Goal: Information Seeking & Learning: Learn about a topic

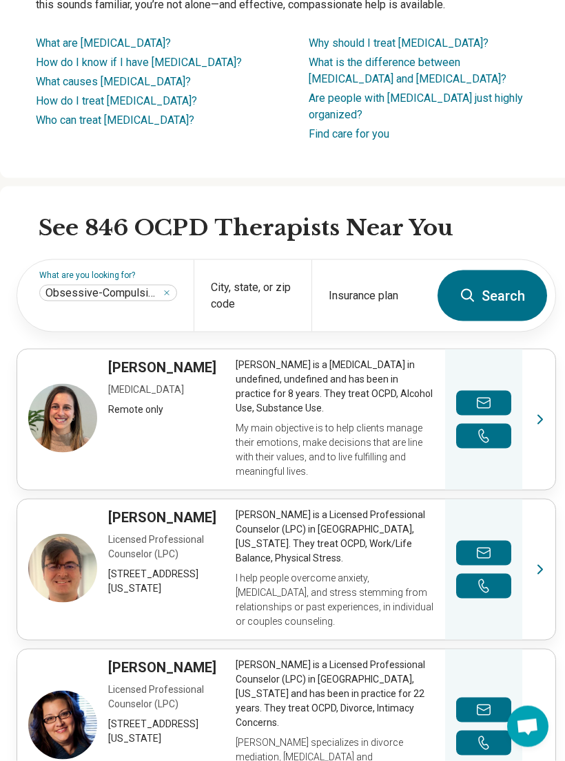
scroll to position [245, 0]
click at [266, 331] on div "City, state, or zip code" at bounding box center [252, 296] width 118 height 72
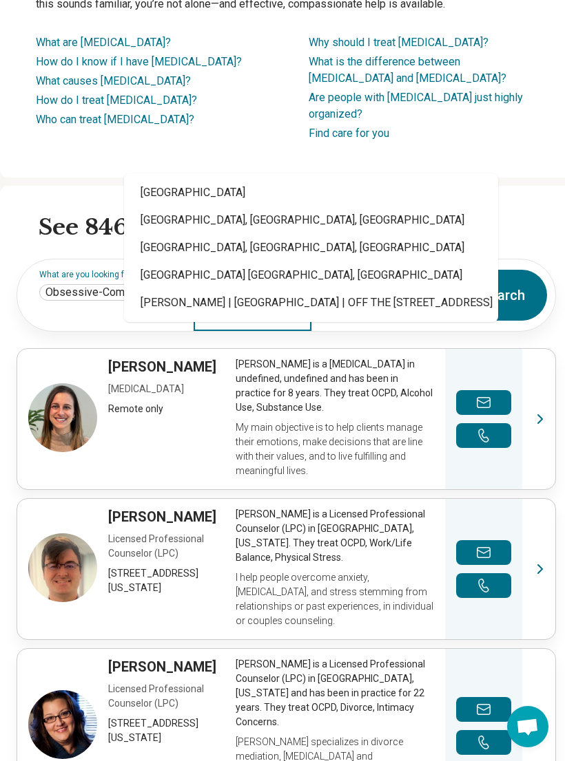
type input "*****"
click at [401, 424] on link "View profile" at bounding box center [286, 419] width 538 height 140
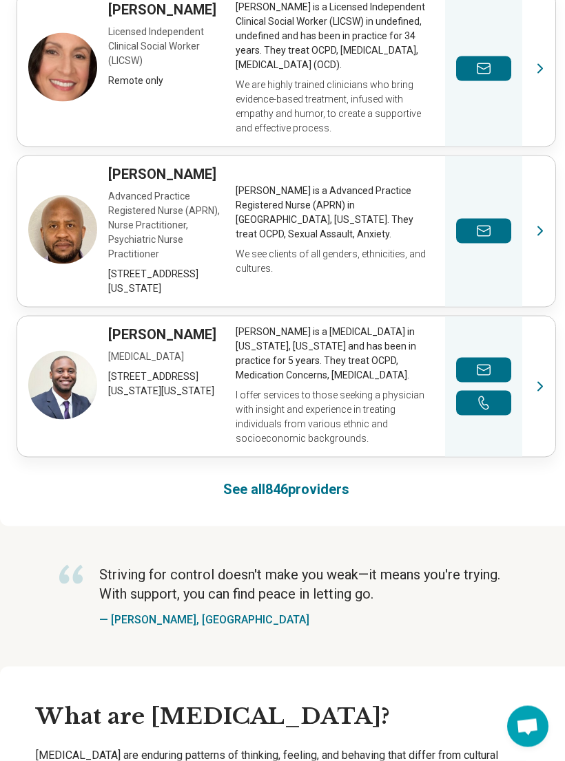
scroll to position [1069, 0]
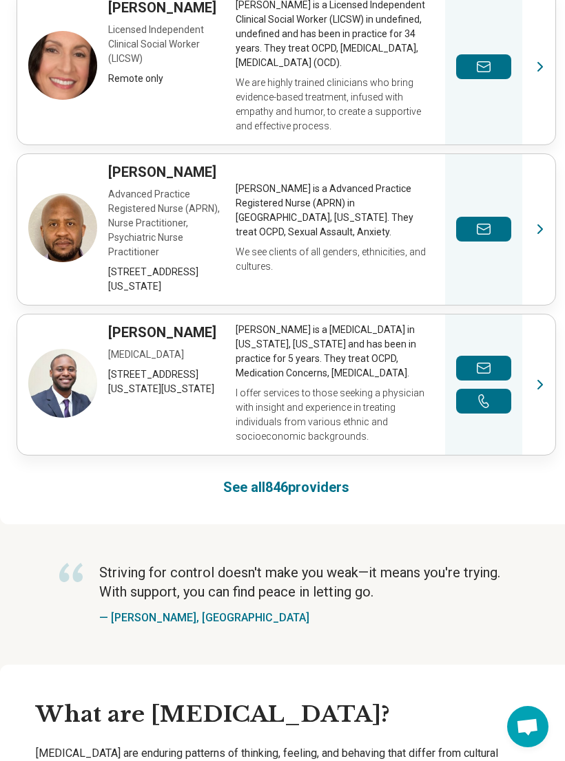
click at [292, 497] on link "See all 846 providers" at bounding box center [286, 487] width 126 height 19
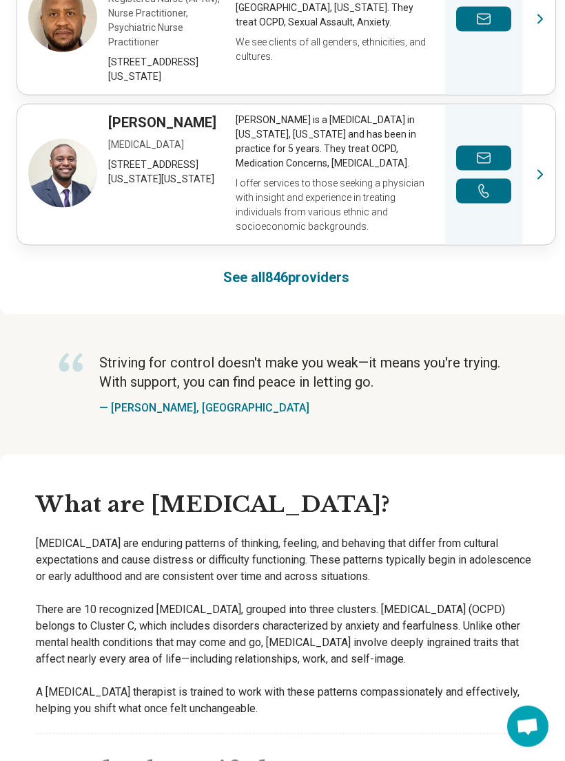
scroll to position [1281, 0]
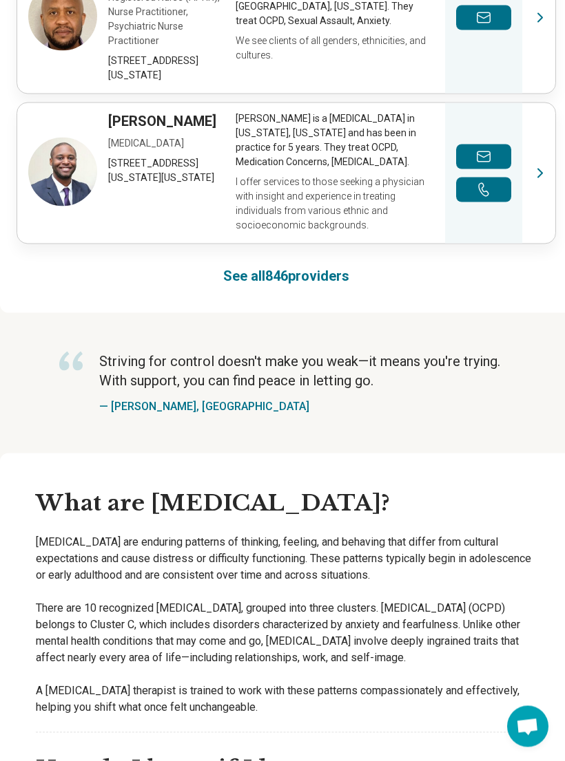
click at [255, 286] on link "See all 846 providers" at bounding box center [286, 275] width 126 height 19
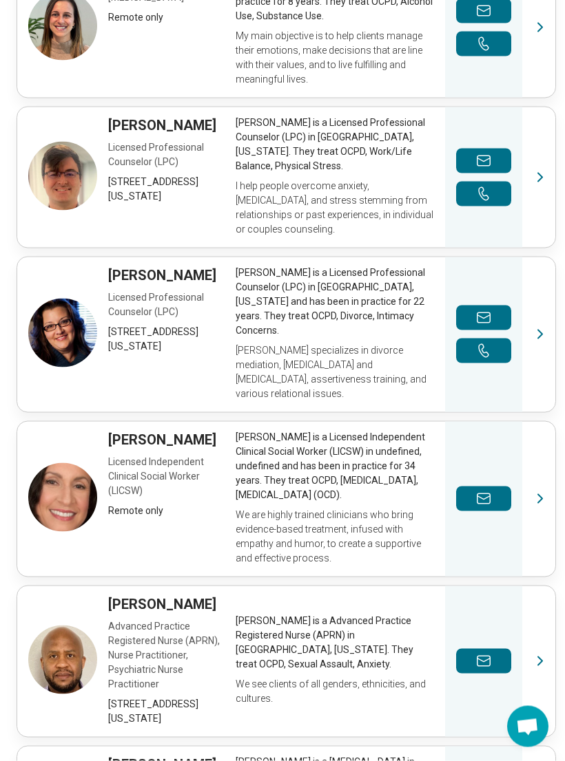
scroll to position [549, 0]
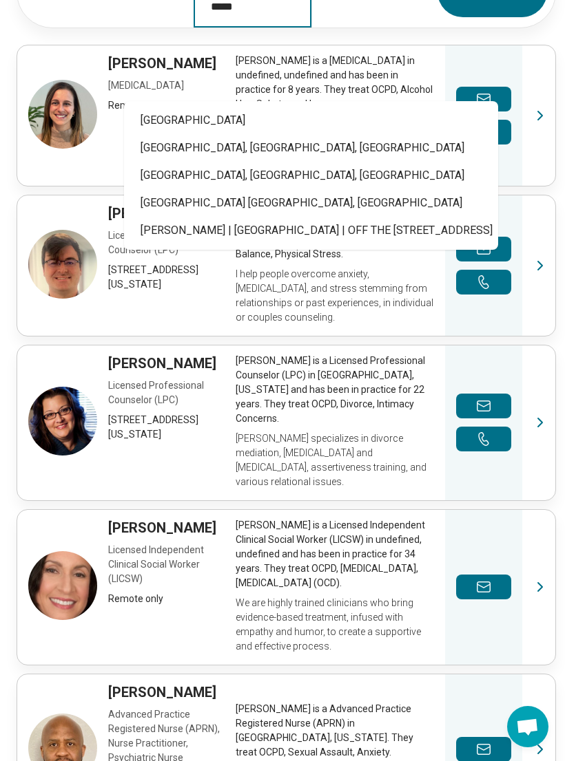
type input "*****"
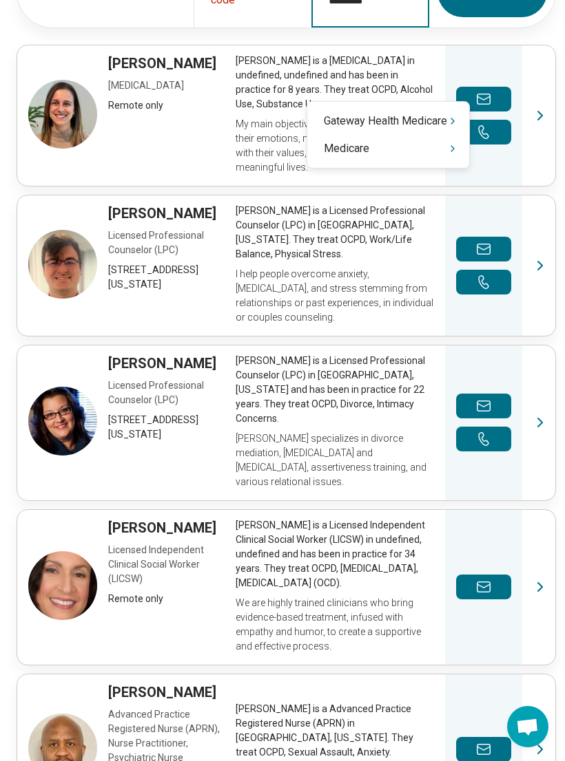
type input "********"
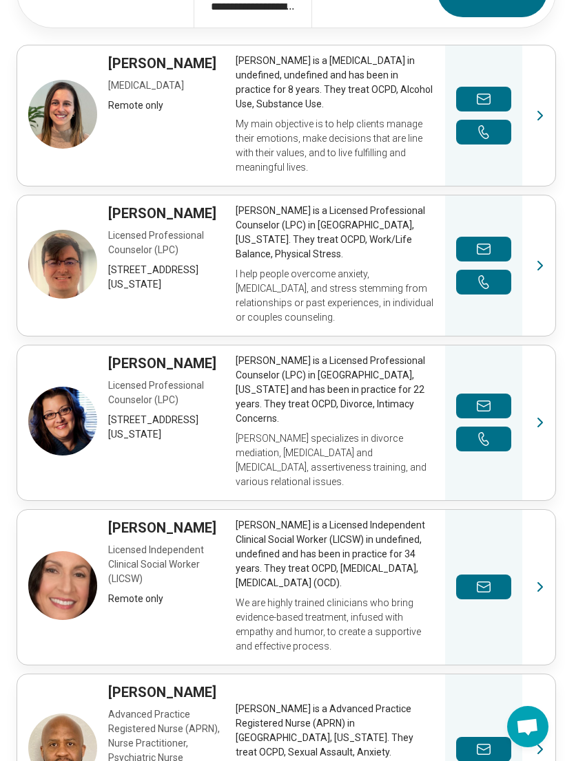
click at [250, 176] on link "View profile" at bounding box center [286, 115] width 538 height 140
type input "**********"
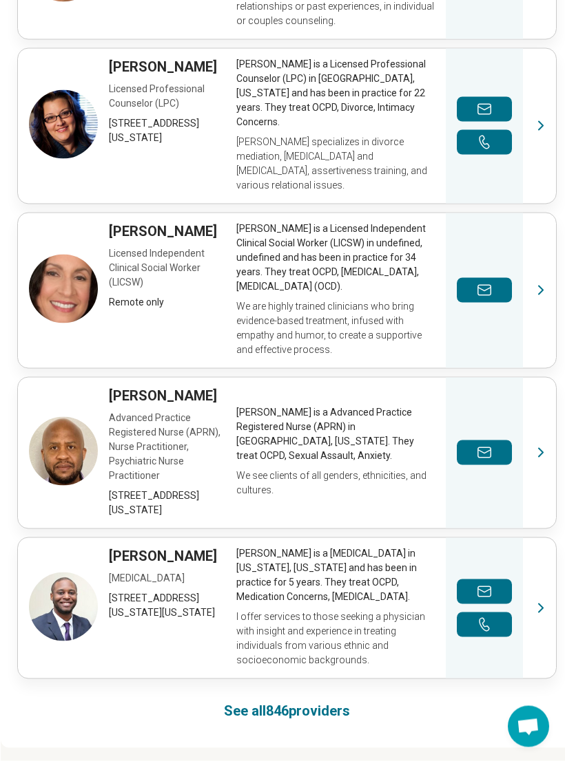
scroll to position [847, 0]
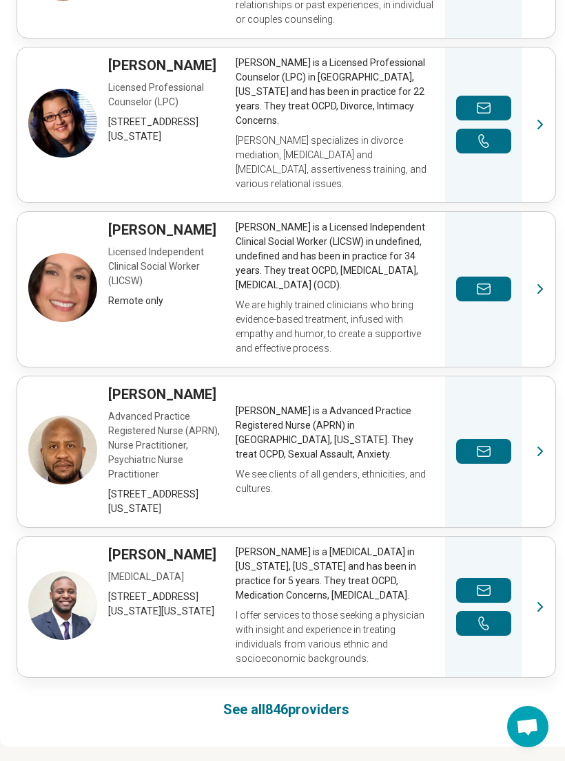
click at [529, 346] on link "View profile" at bounding box center [286, 289] width 538 height 155
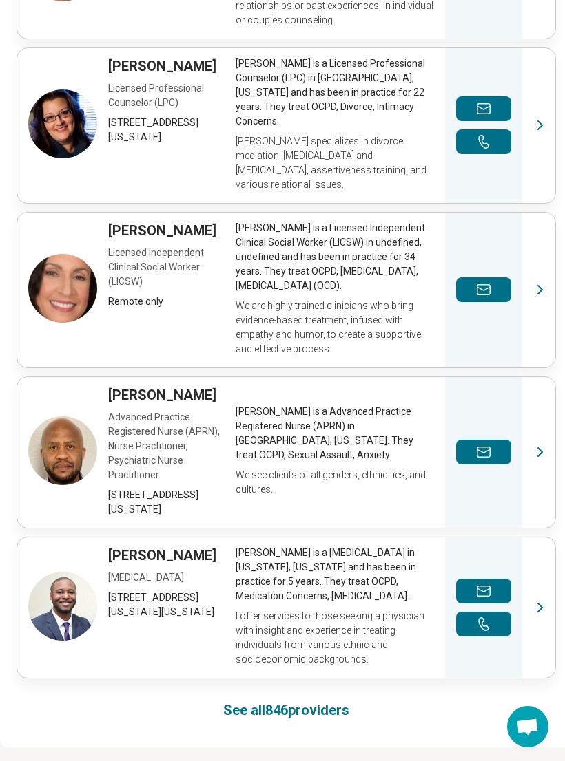
click at [526, 191] on link "View profile" at bounding box center [286, 125] width 538 height 155
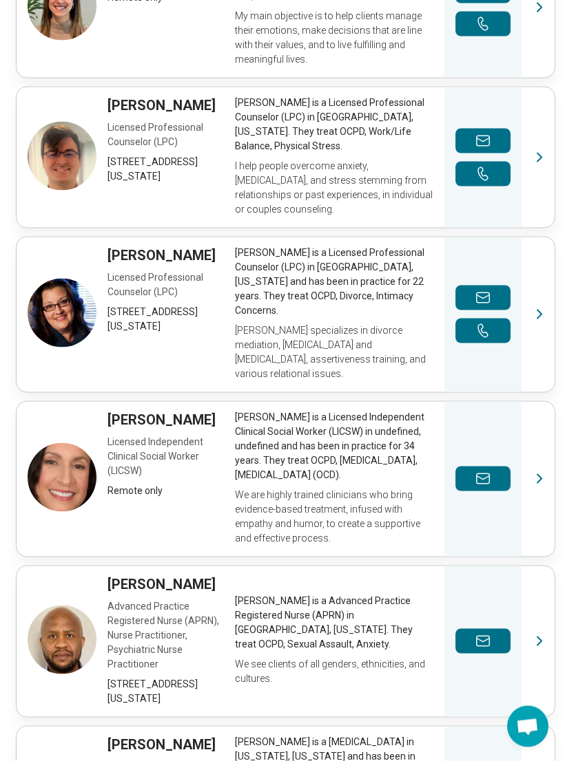
scroll to position [657, 1]
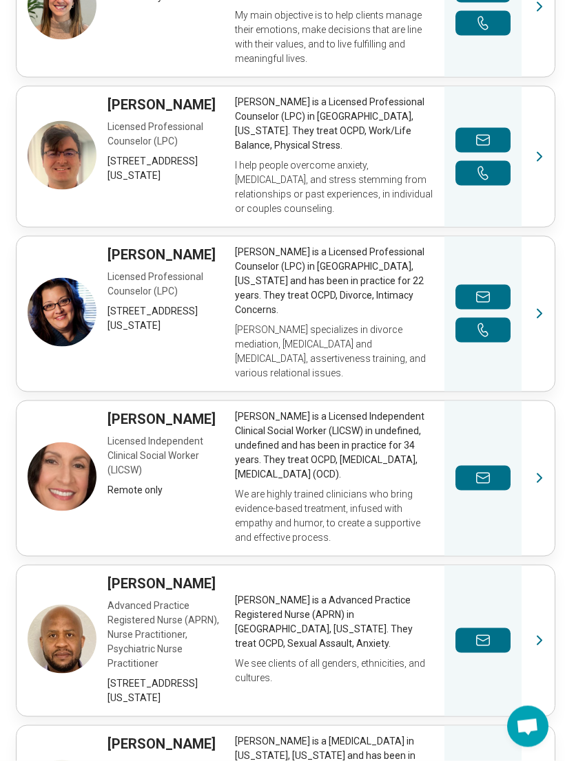
click at [538, 536] on link "View profile" at bounding box center [286, 478] width 538 height 155
click at [534, 74] on link "View profile" at bounding box center [286, 7] width 538 height 140
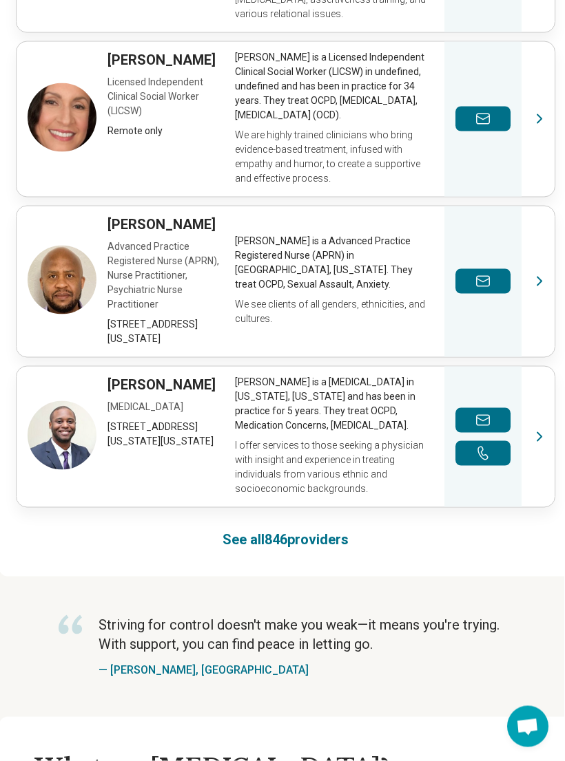
scroll to position [1018, 1]
click at [532, 173] on link "View profile" at bounding box center [286, 118] width 538 height 155
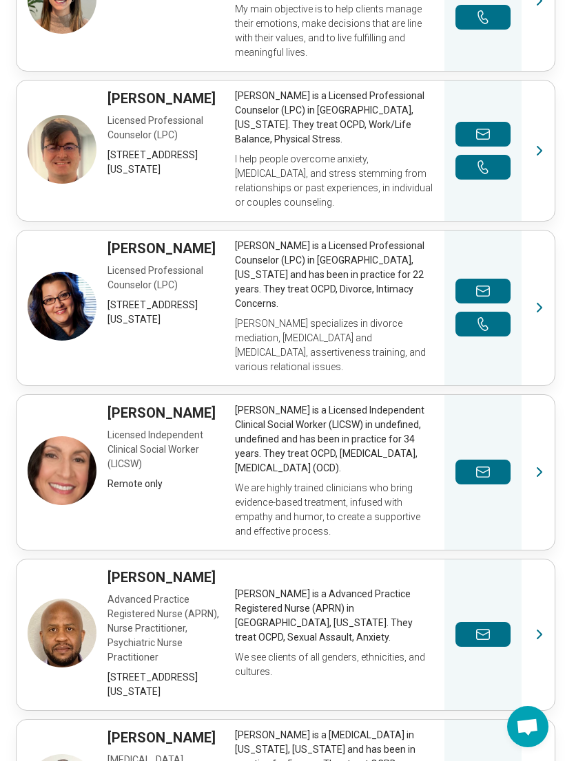
scroll to position [662, 1]
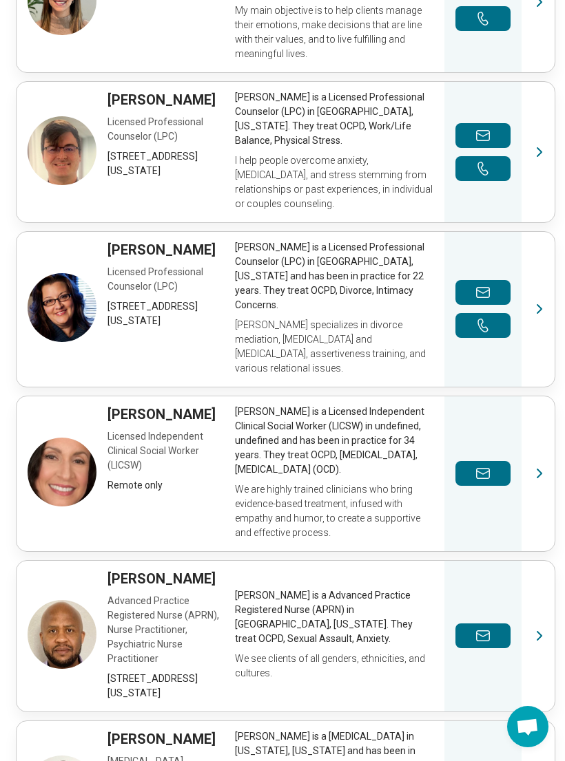
click at [530, 372] on link "View profile" at bounding box center [286, 309] width 538 height 155
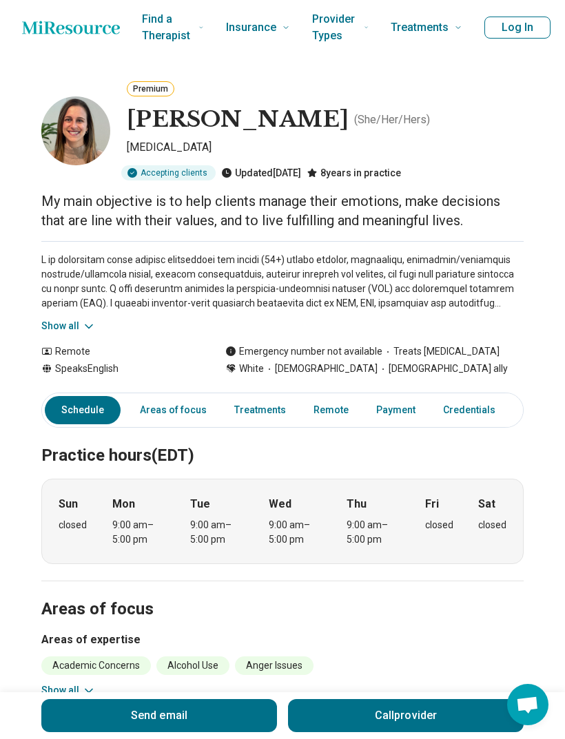
click at [483, 418] on link "Credentials" at bounding box center [468, 410] width 69 height 28
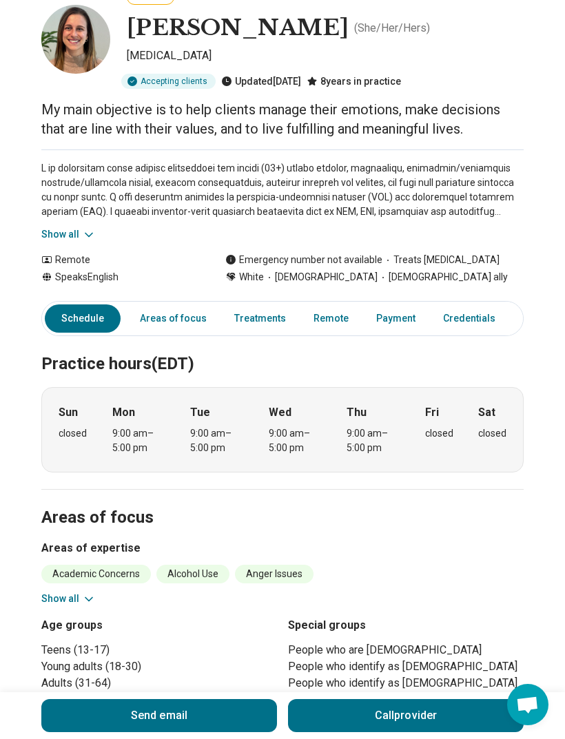
scroll to position [90, 0]
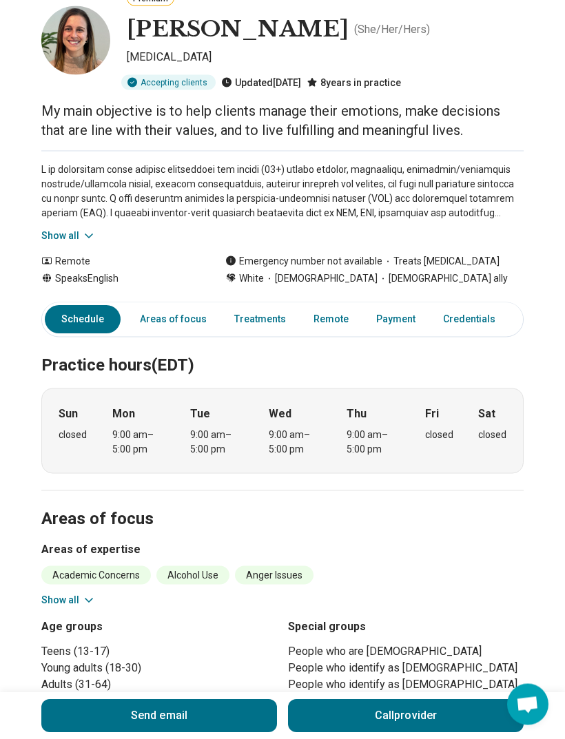
click at [388, 319] on link "Payment" at bounding box center [396, 320] width 56 height 28
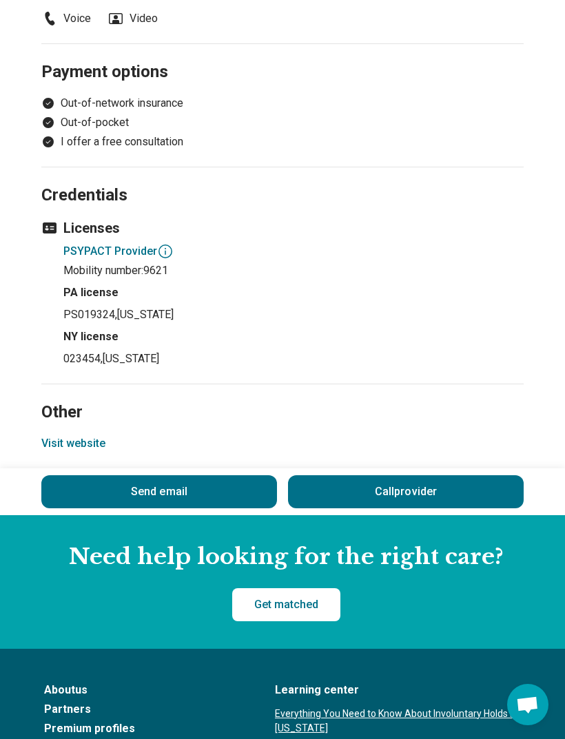
scroll to position [1054, 0]
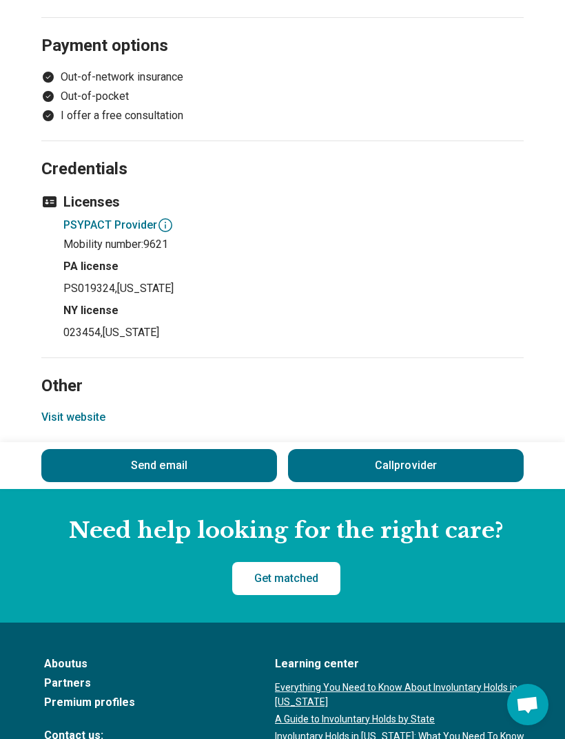
click at [484, 142] on h2 "Credentials" at bounding box center [282, 153] width 482 height 56
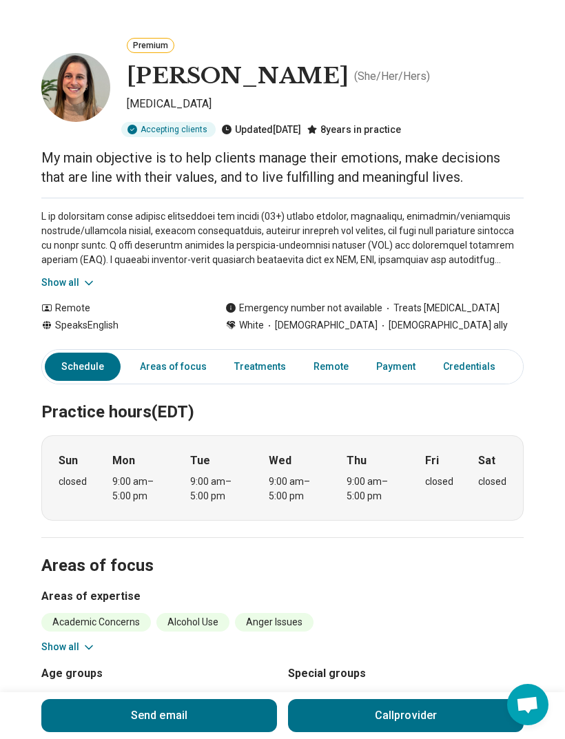
scroll to position [41, 0]
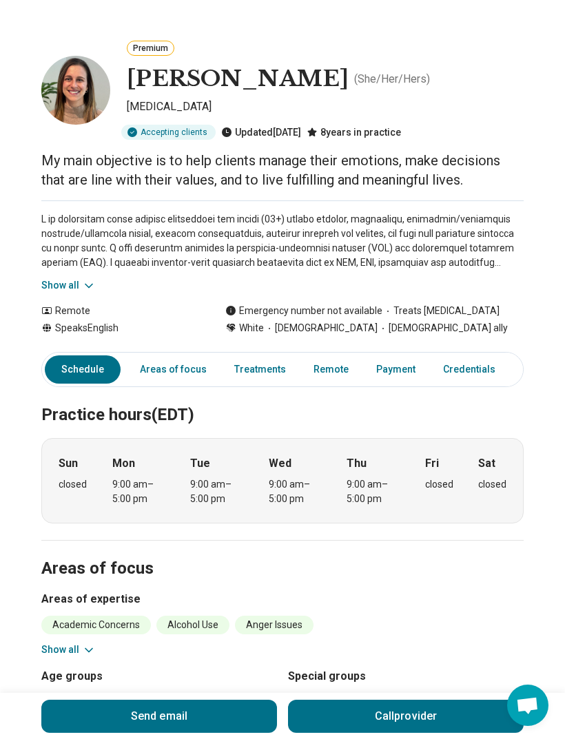
click at [82, 292] on icon at bounding box center [89, 285] width 14 height 14
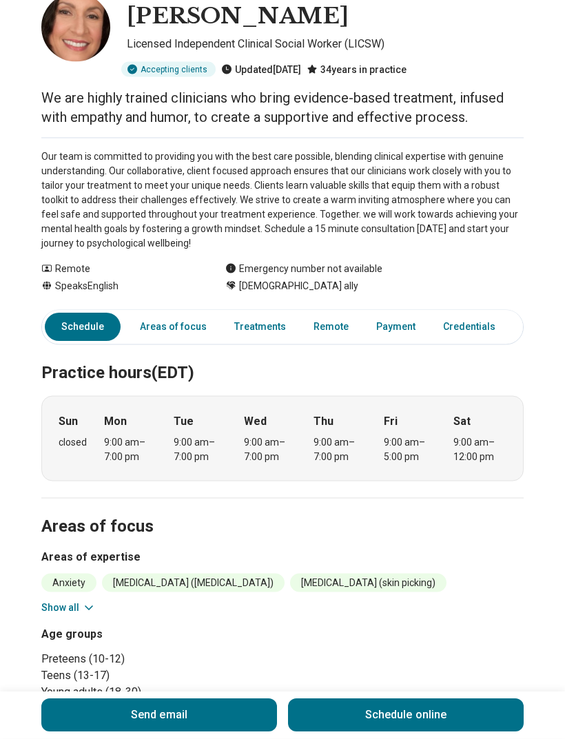
scroll to position [96, 0]
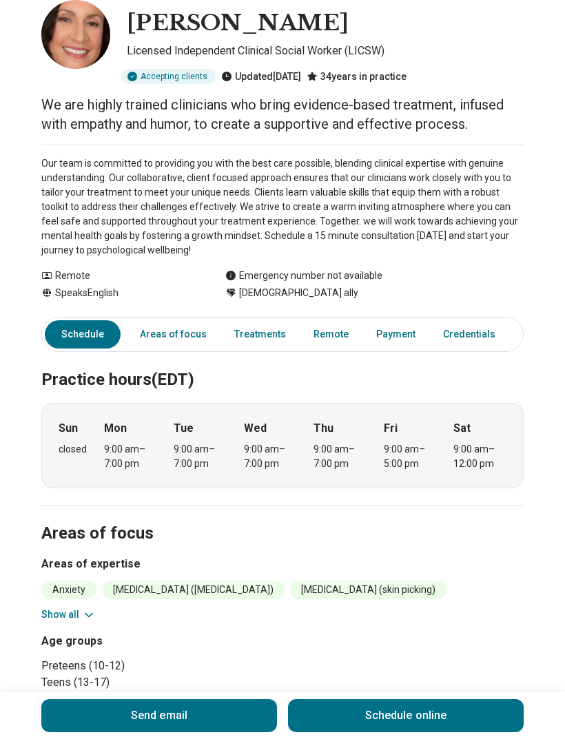
click at [169, 334] on link "Areas of focus" at bounding box center [172, 334] width 83 height 28
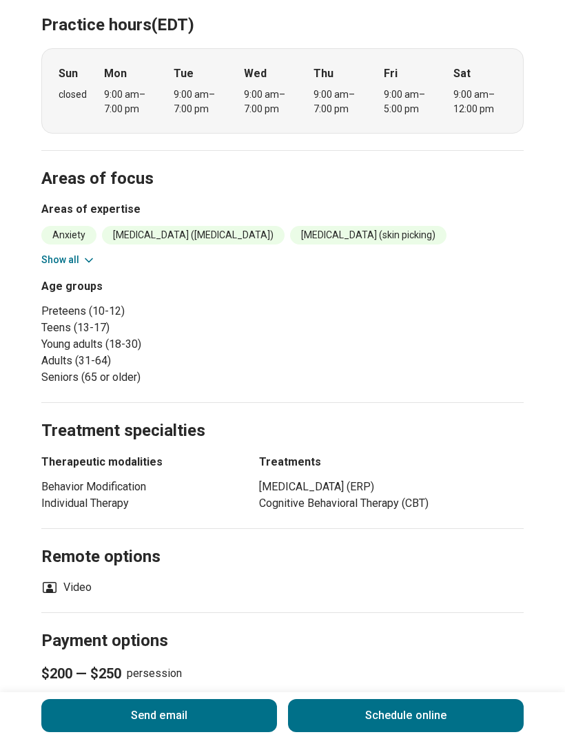
scroll to position [450, 0]
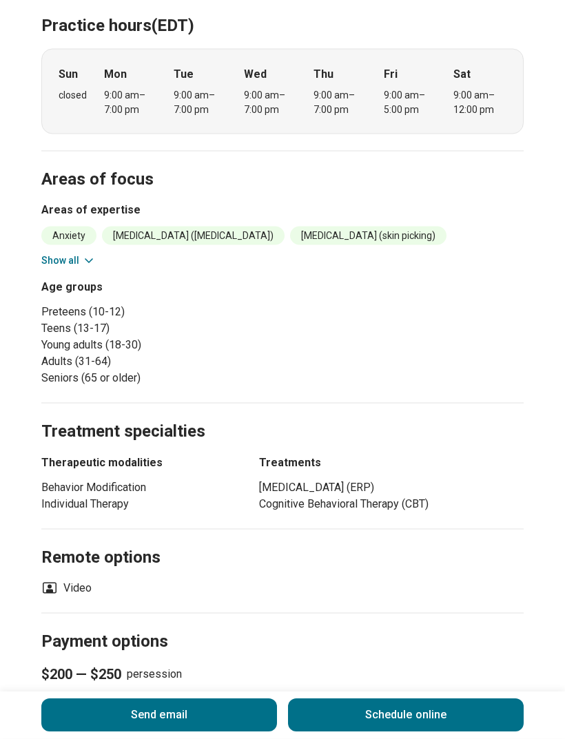
click at [86, 264] on icon at bounding box center [89, 261] width 14 height 14
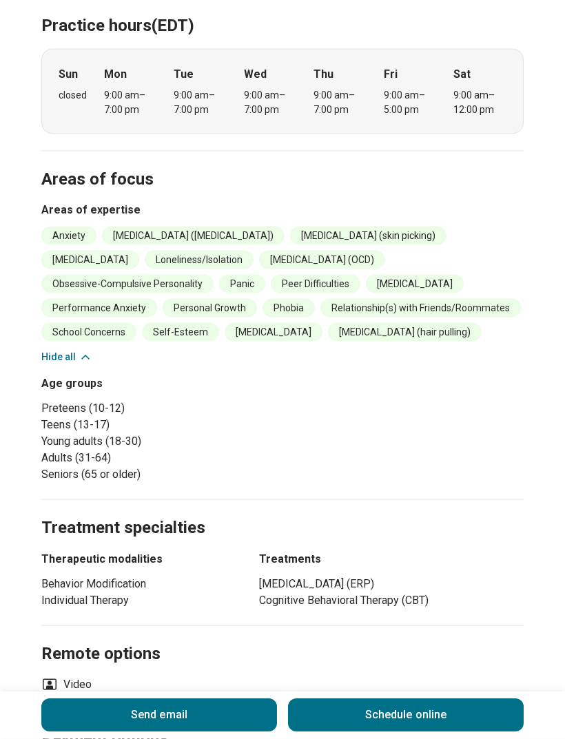
scroll to position [451, 0]
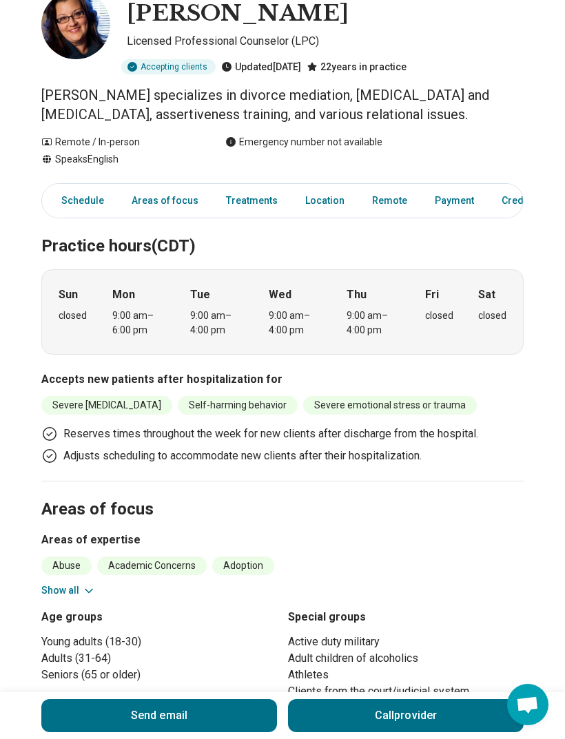
scroll to position [132, 0]
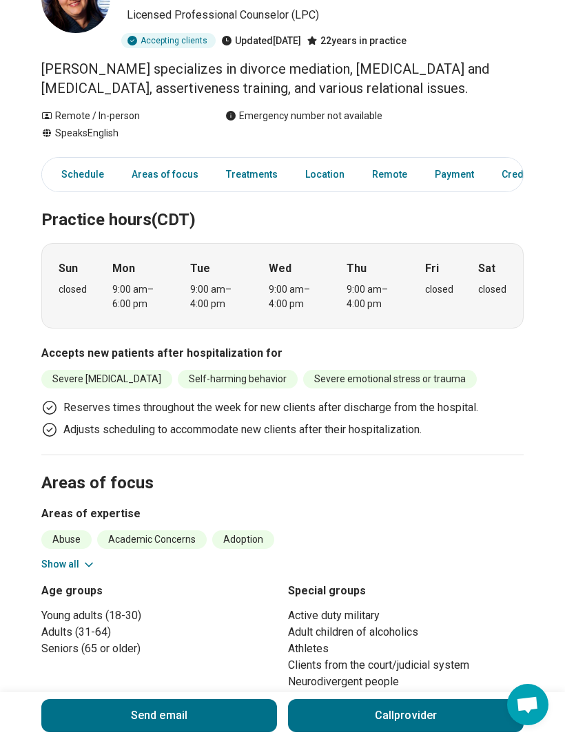
click at [68, 565] on button "Show all" at bounding box center [68, 564] width 54 height 14
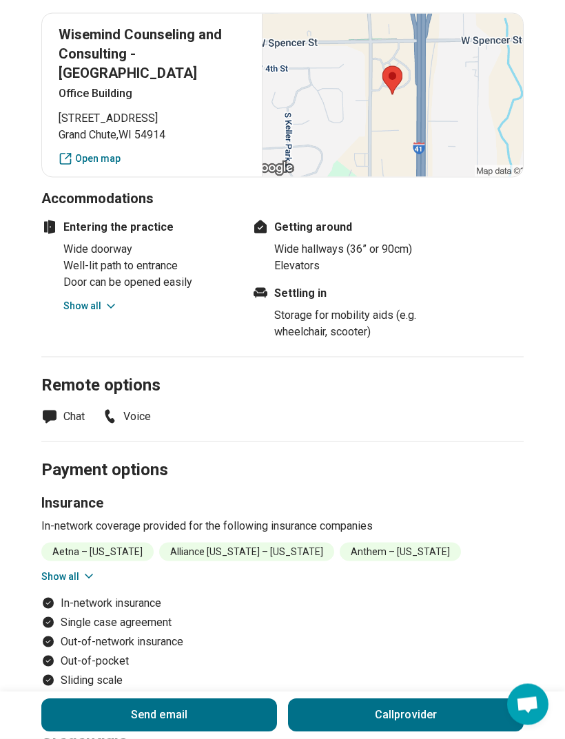
scroll to position [1503, 0]
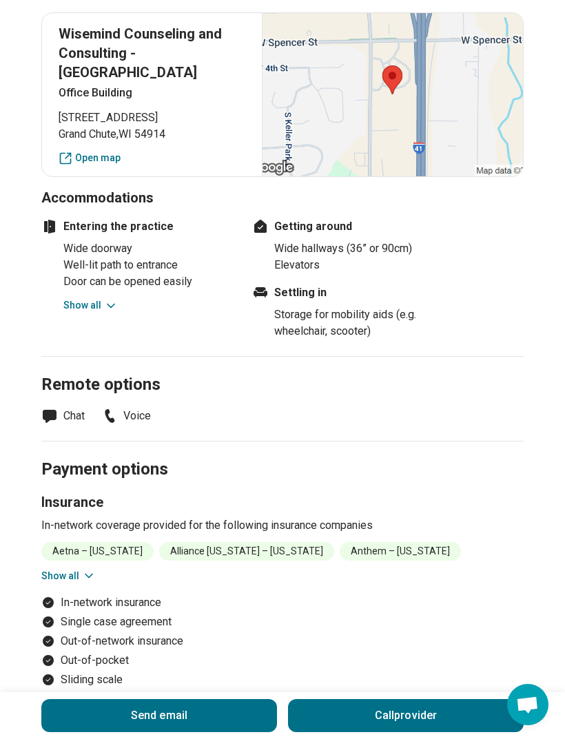
click at [83, 582] on icon at bounding box center [89, 576] width 14 height 14
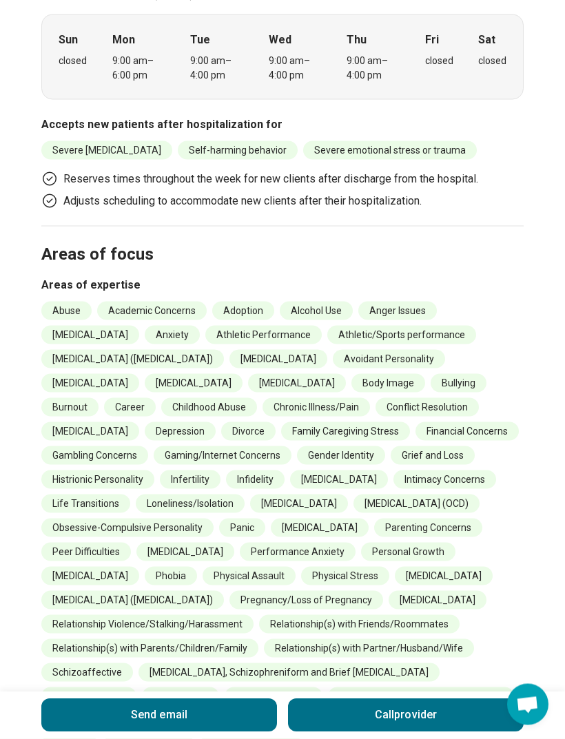
scroll to position [352, 0]
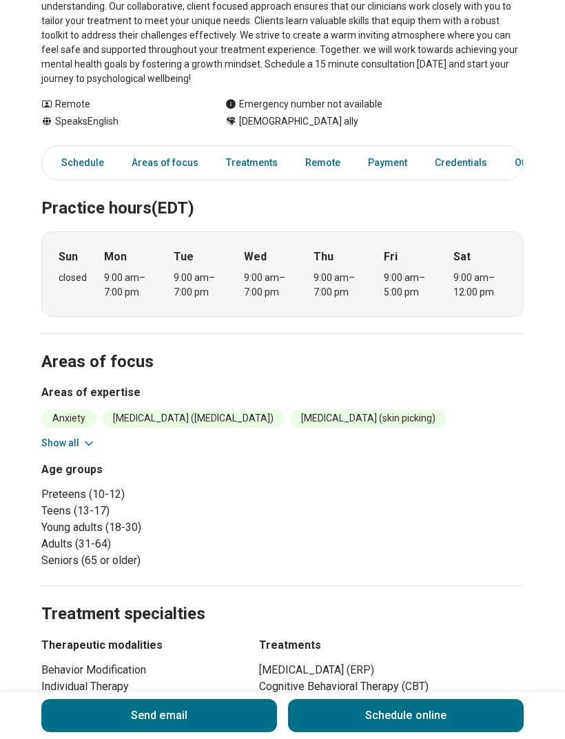
scroll to position [273, 0]
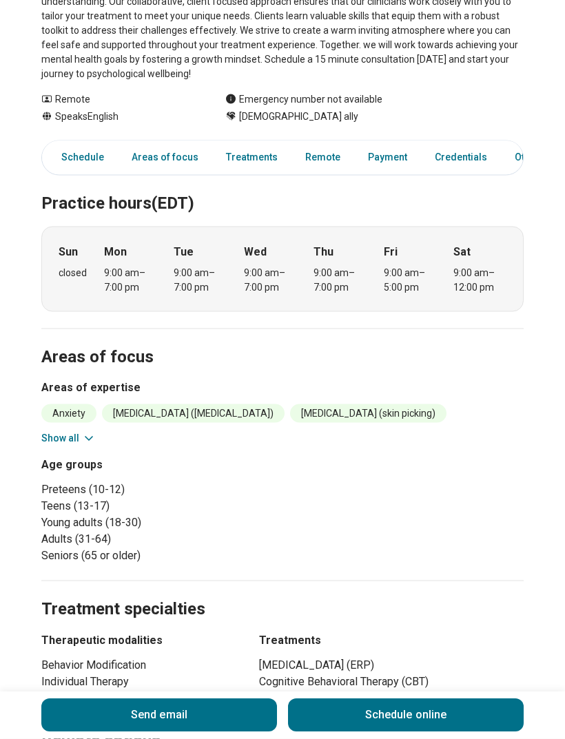
click at [89, 441] on icon at bounding box center [89, 439] width 14 height 14
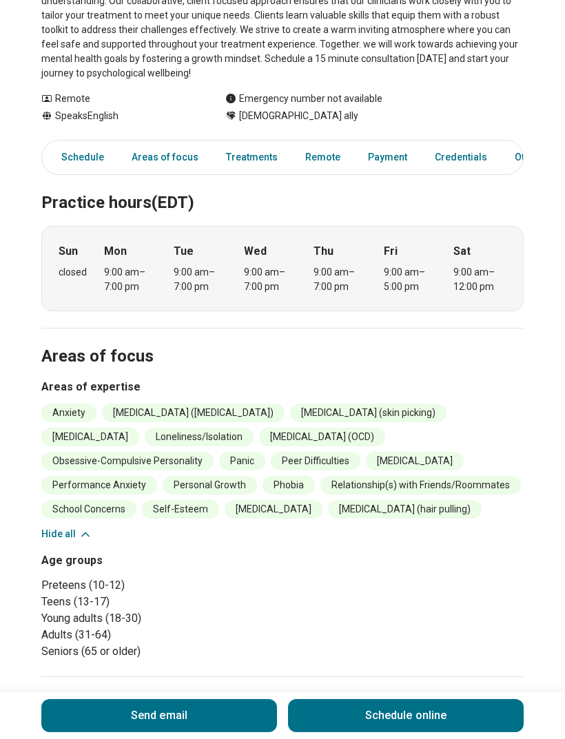
click at [87, 536] on icon at bounding box center [85, 534] width 14 height 14
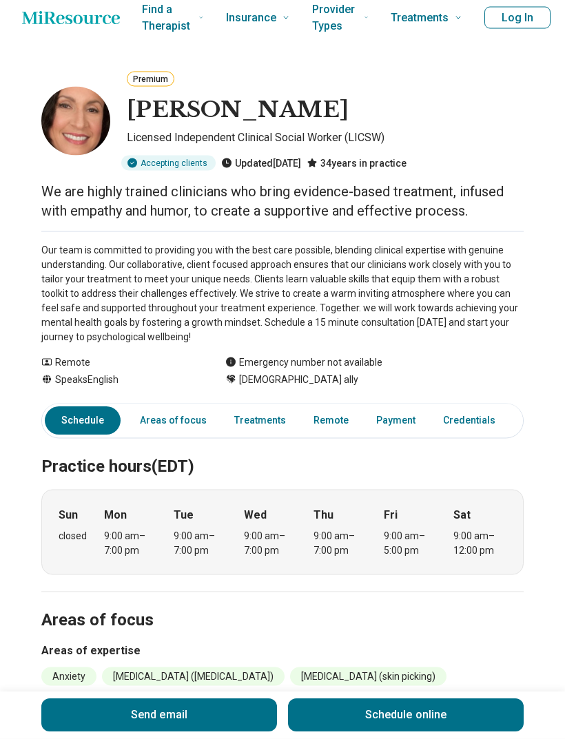
scroll to position [0, 0]
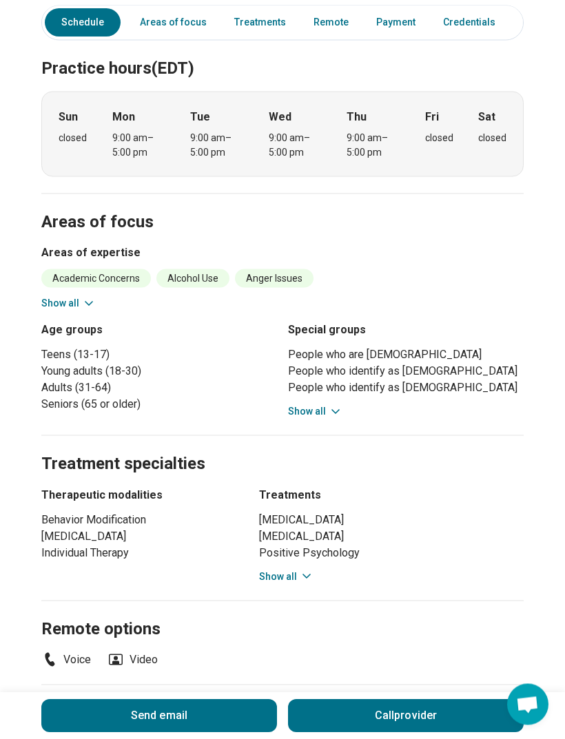
scroll to position [388, 0]
click at [82, 308] on icon at bounding box center [89, 303] width 14 height 14
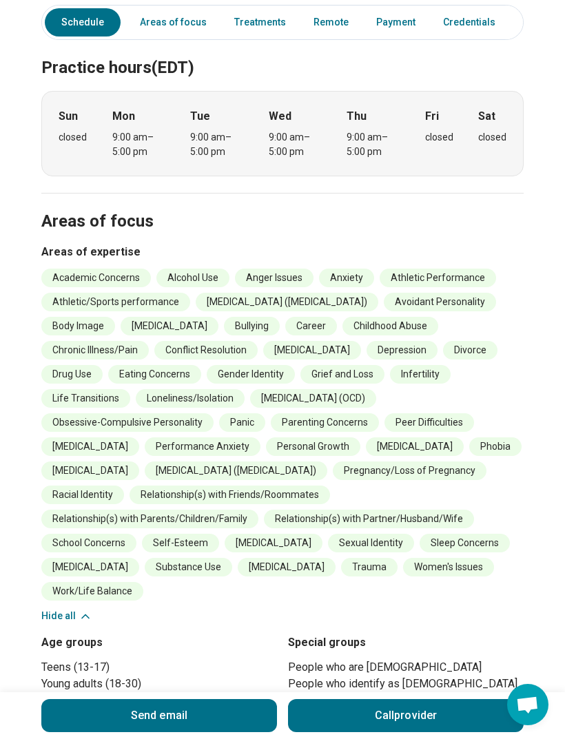
click at [69, 612] on button "Hide all" at bounding box center [66, 616] width 51 height 14
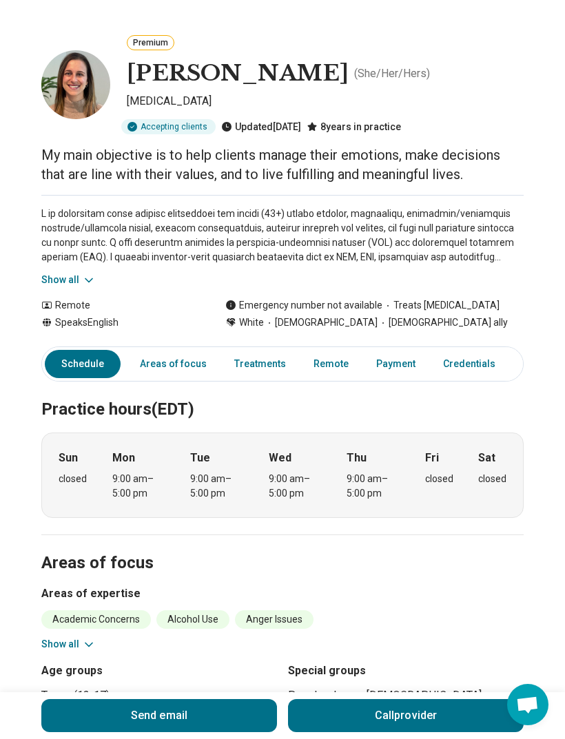
scroll to position [45, 0]
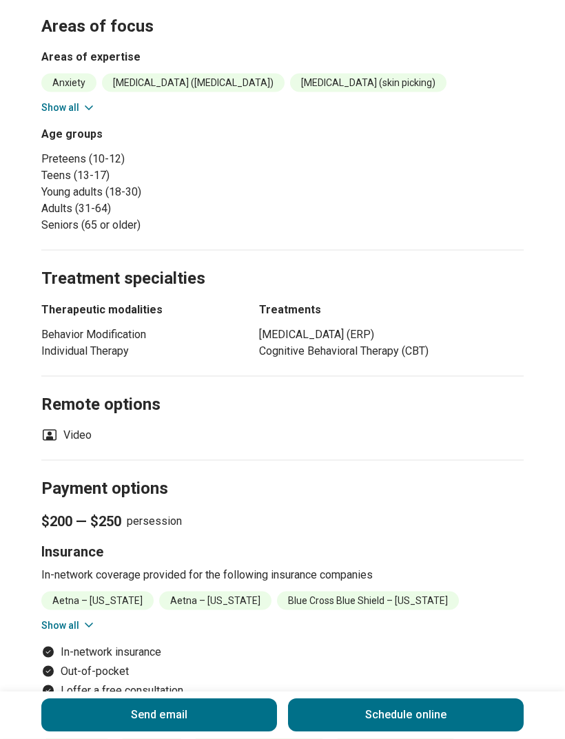
scroll to position [607, 0]
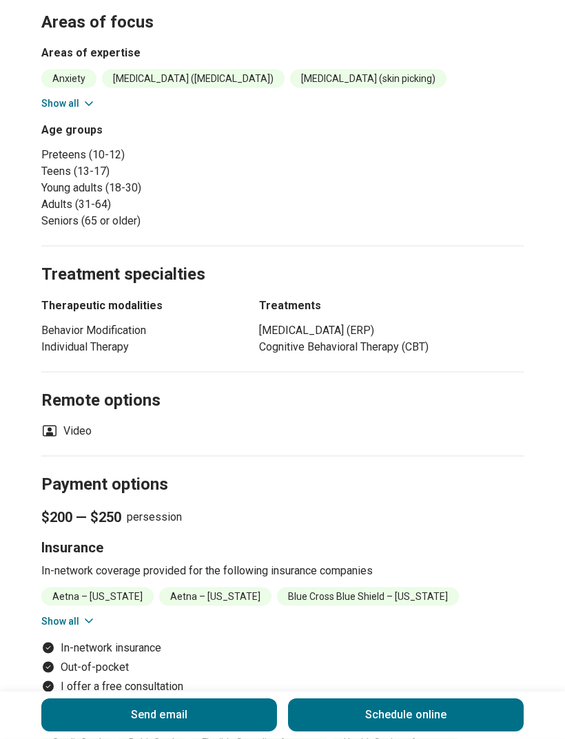
click at [85, 623] on icon at bounding box center [89, 621] width 14 height 14
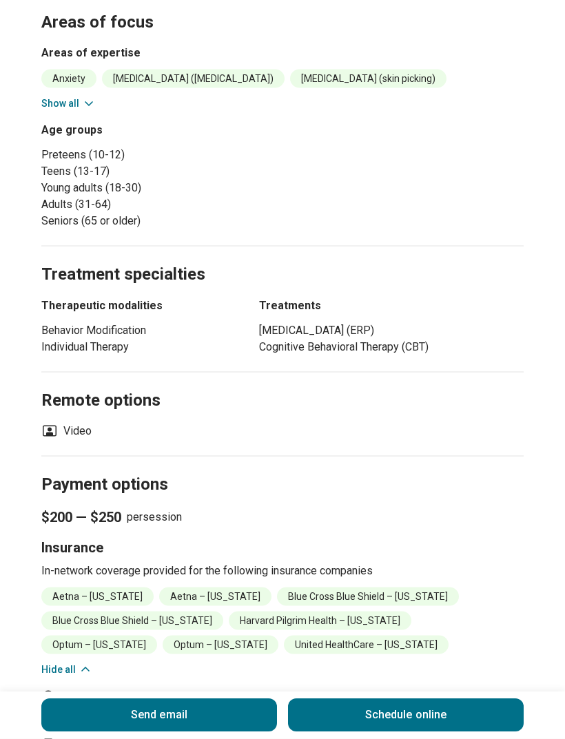
scroll to position [608, 0]
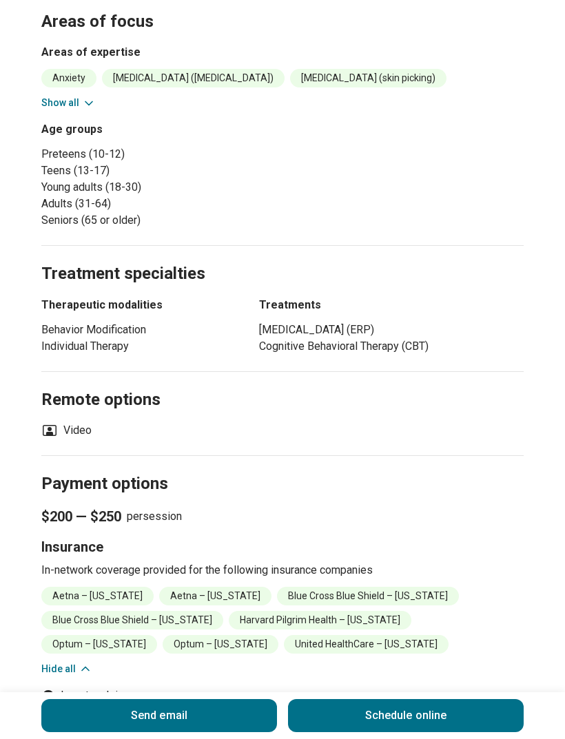
click at [78, 668] on icon at bounding box center [85, 669] width 14 height 14
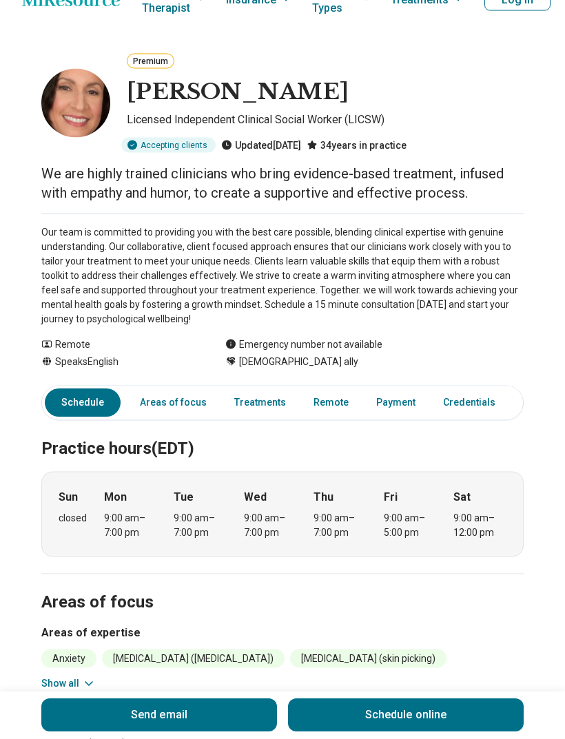
scroll to position [0, 0]
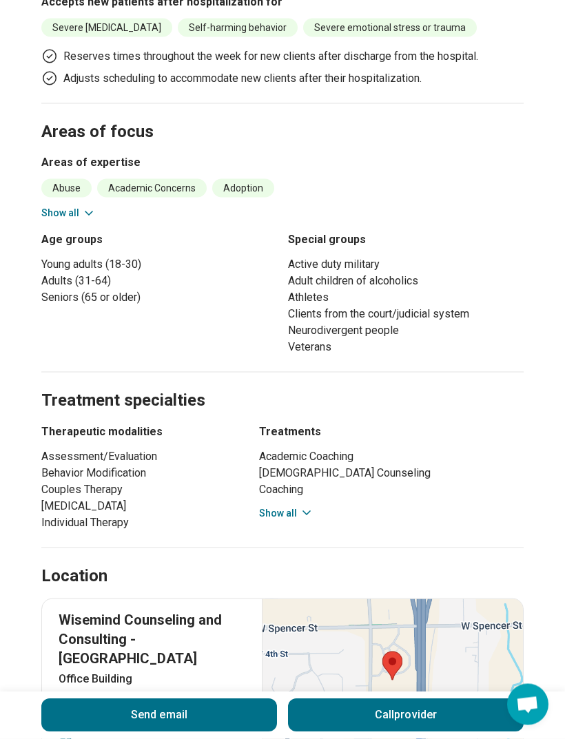
scroll to position [499, 0]
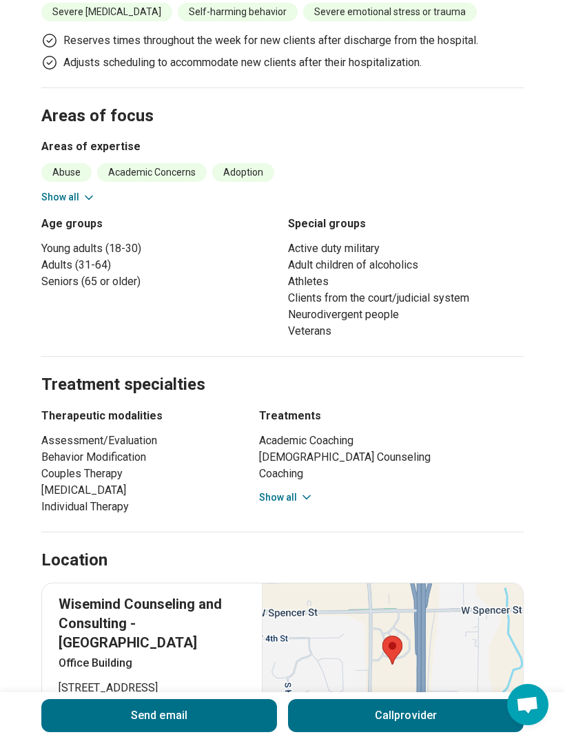
click at [296, 499] on button "Show all" at bounding box center [286, 497] width 54 height 14
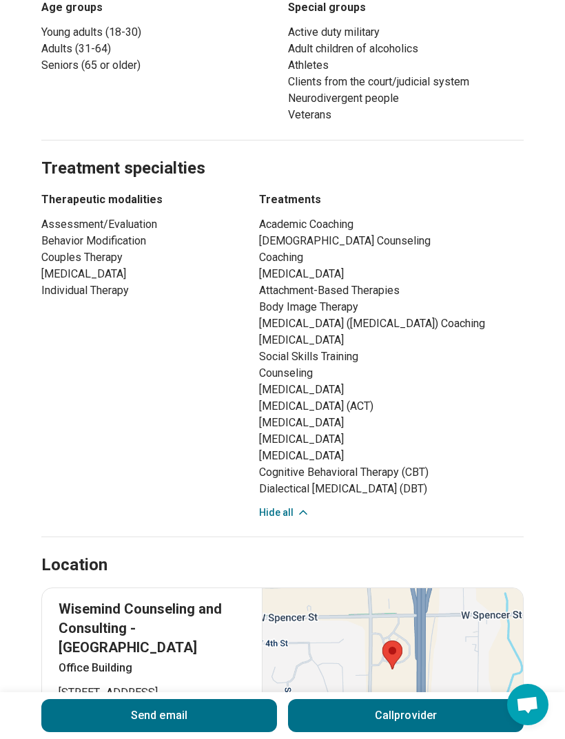
scroll to position [721, 0]
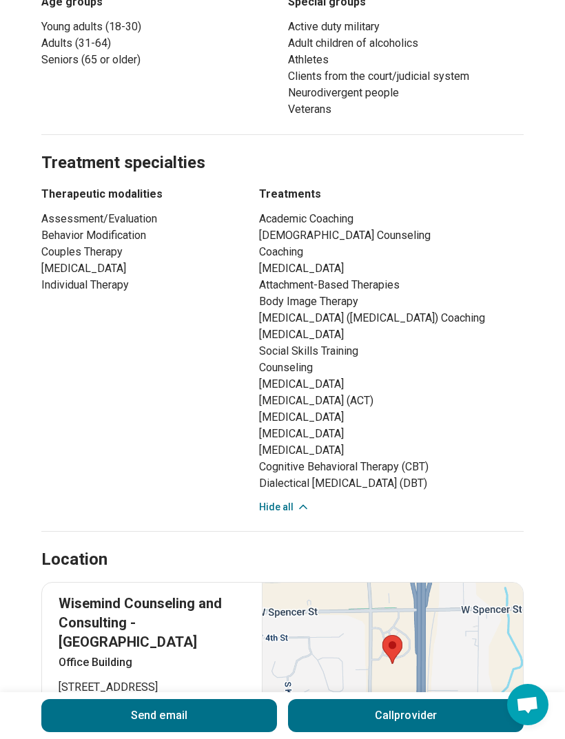
click at [285, 514] on button "Hide all" at bounding box center [284, 507] width 51 height 14
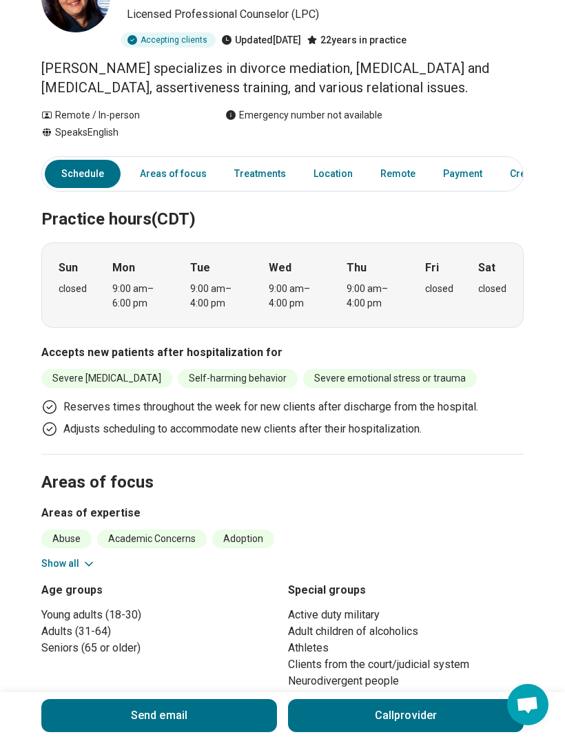
scroll to position [0, 0]
